Goal: Go to known website: Go to known website

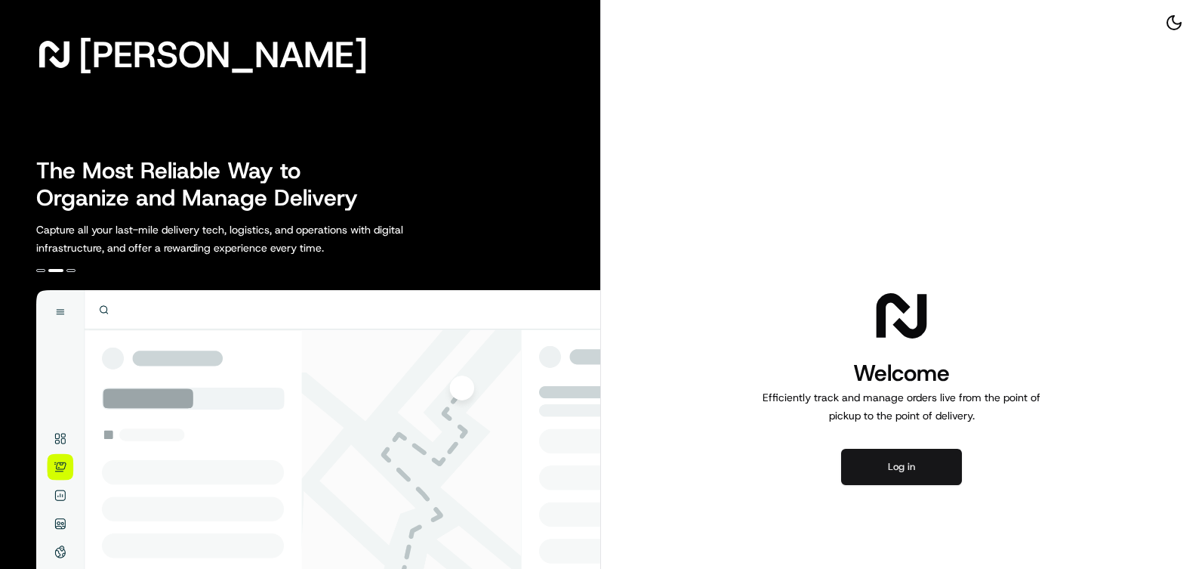
click at [921, 470] on button "Log in" at bounding box center [901, 467] width 121 height 36
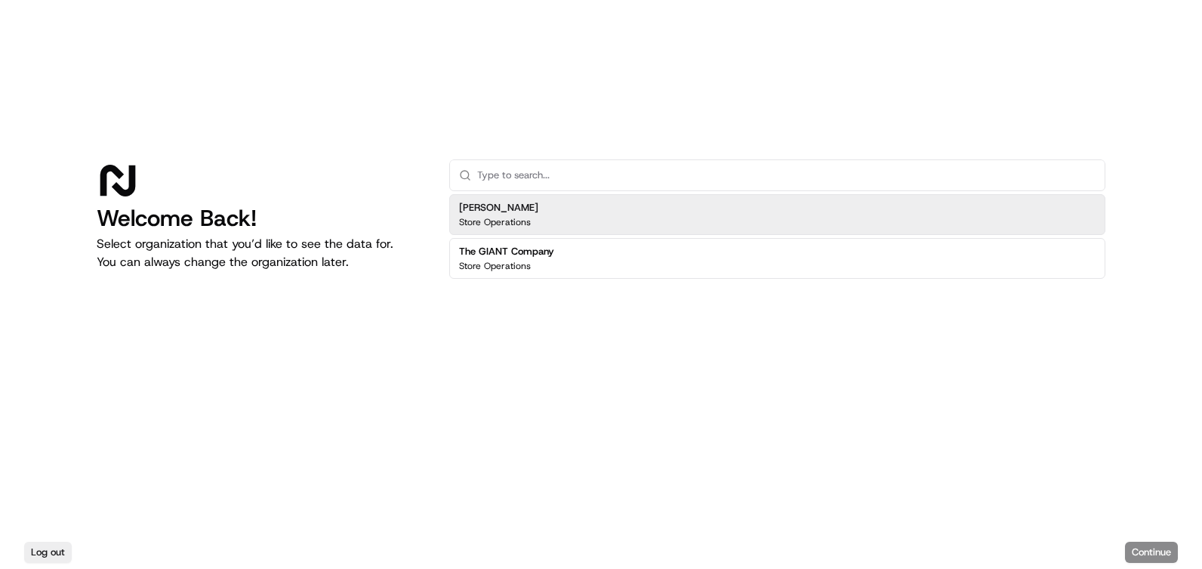
click at [474, 221] on p "Store Operations" at bounding box center [495, 222] width 72 height 12
click at [556, 211] on div "Martin's Store Operations" at bounding box center [777, 214] width 656 height 41
click at [495, 223] on p "Store Operations" at bounding box center [495, 222] width 72 height 12
click at [909, 211] on div "Martin's Store Operations" at bounding box center [777, 214] width 656 height 41
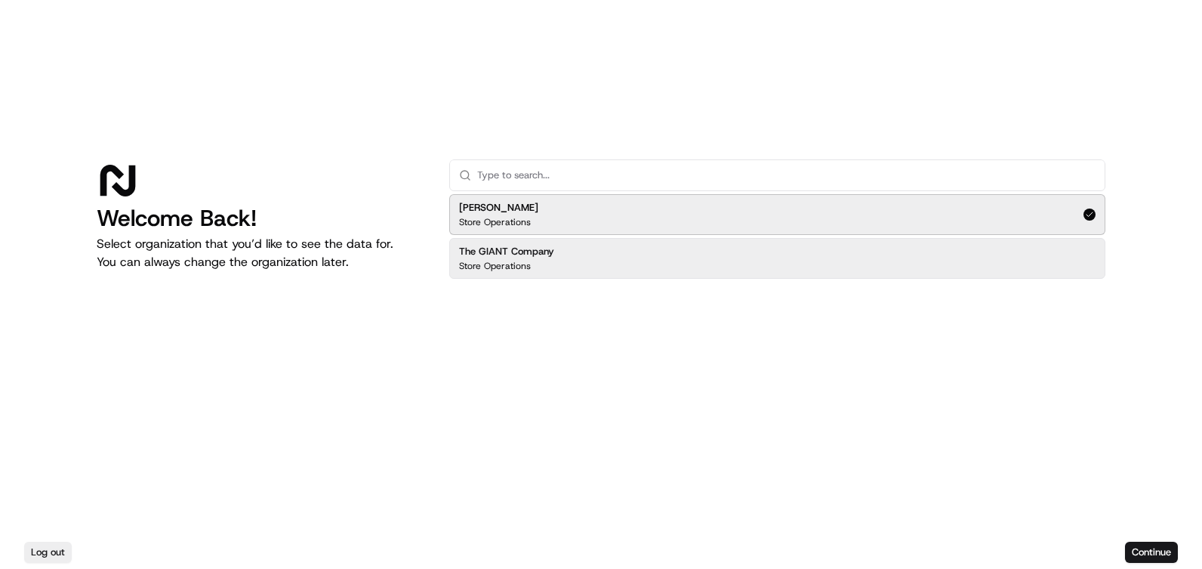
drag, startPoint x: 1125, startPoint y: 488, endPoint x: 1166, endPoint y: 305, distance: 187.3
click at [1165, 308] on div "Welcome Back! Select organization that you’d like to see the data for. You can …" at bounding box center [601, 268] width 1202 height 536
drag, startPoint x: 1158, startPoint y: 542, endPoint x: 1133, endPoint y: 198, distance: 344.6
click at [1134, 372] on div "Welcome Back! Select organization that you’d like to see the data for. You can …" at bounding box center [601, 284] width 1202 height 569
click at [1140, 544] on button "Continue" at bounding box center [1151, 551] width 53 height 21
